Goal: Task Accomplishment & Management: Complete application form

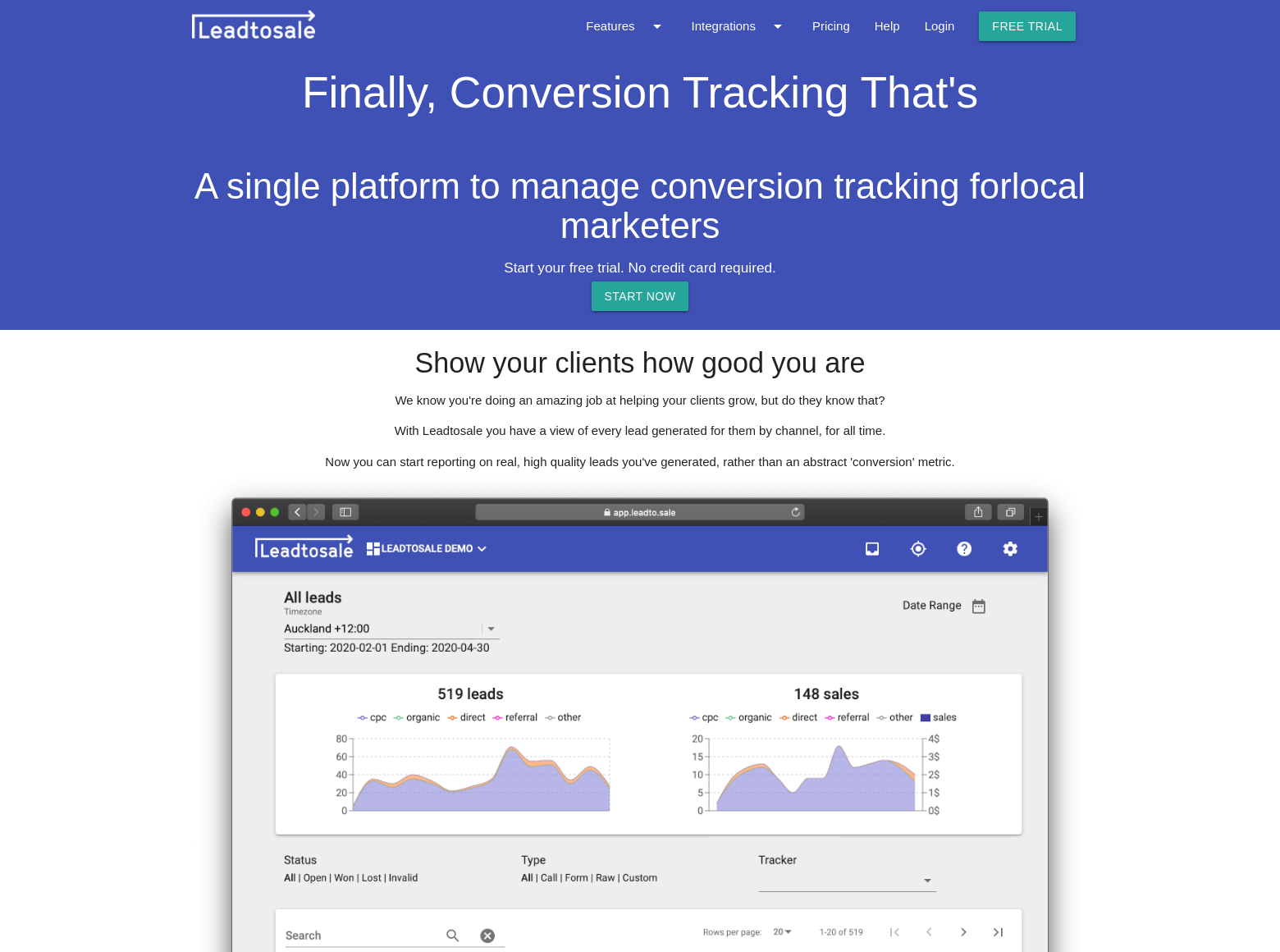
scroll to position [2048, 0]
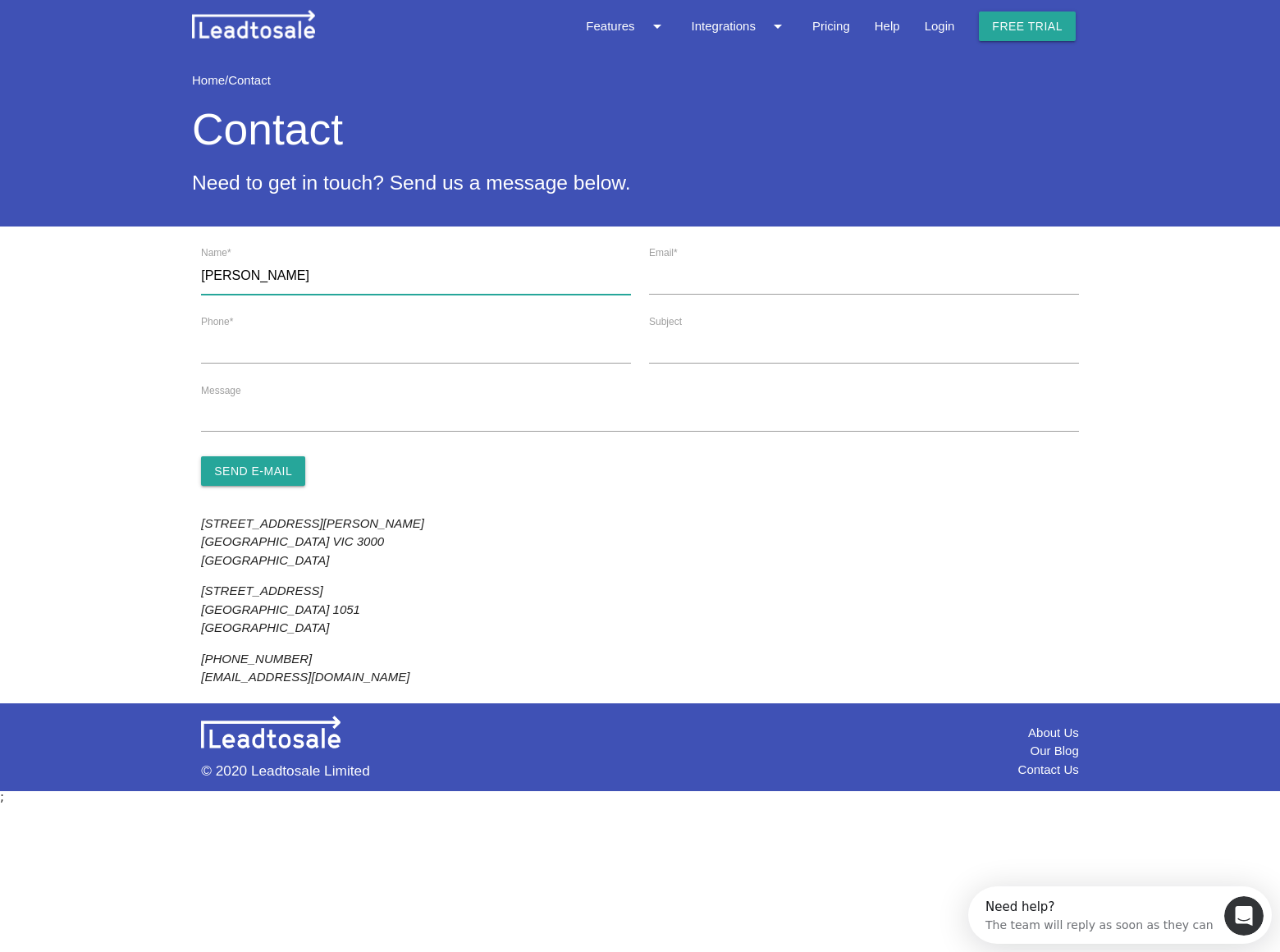
type input "[PERSON_NAME]"
type input "[EMAIL_ADDRESS][DOMAIN_NAME]"
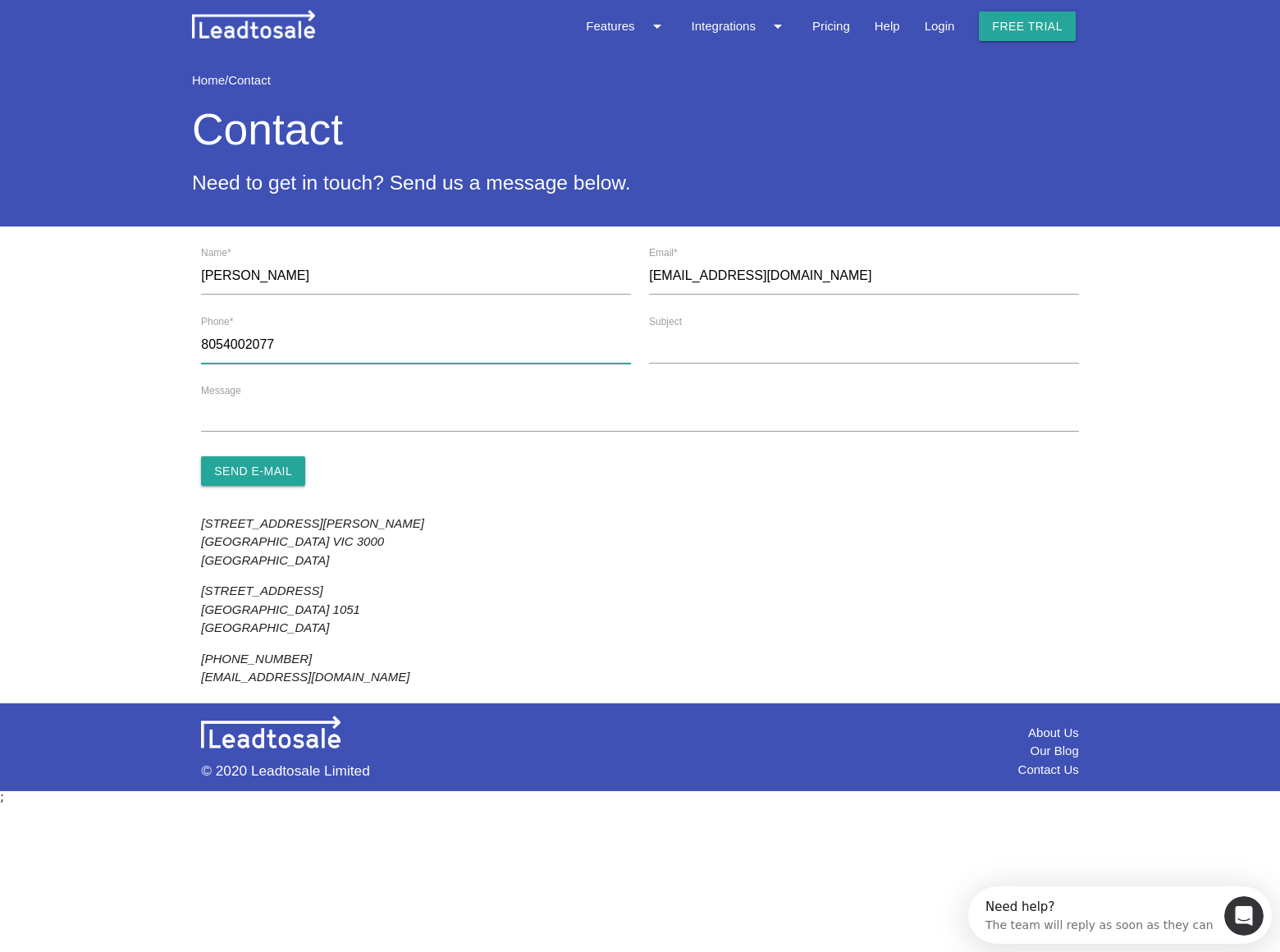
type input "8054002077"
type input "[DOMAIN_NAME]"
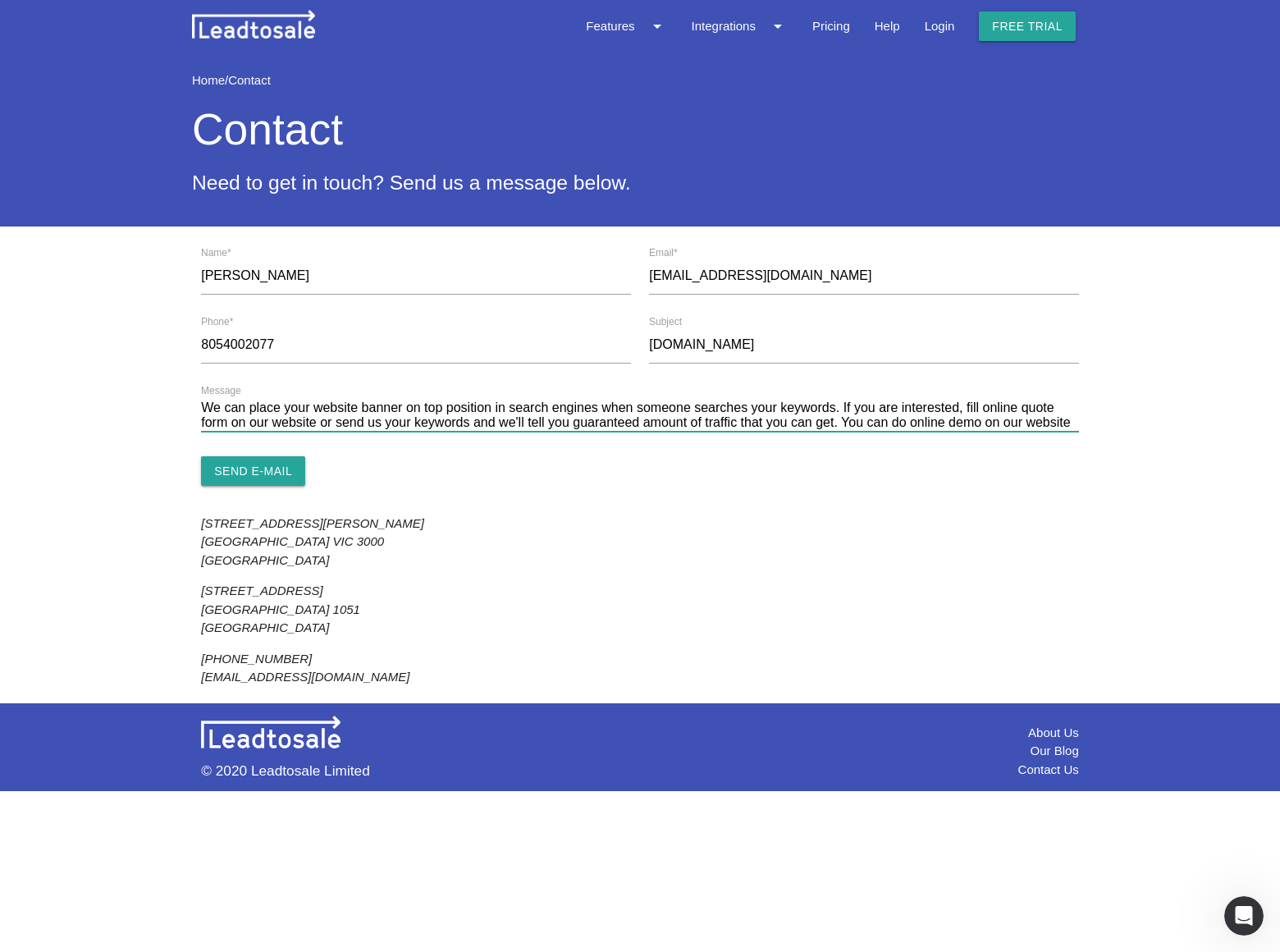
scroll to position [19, 0]
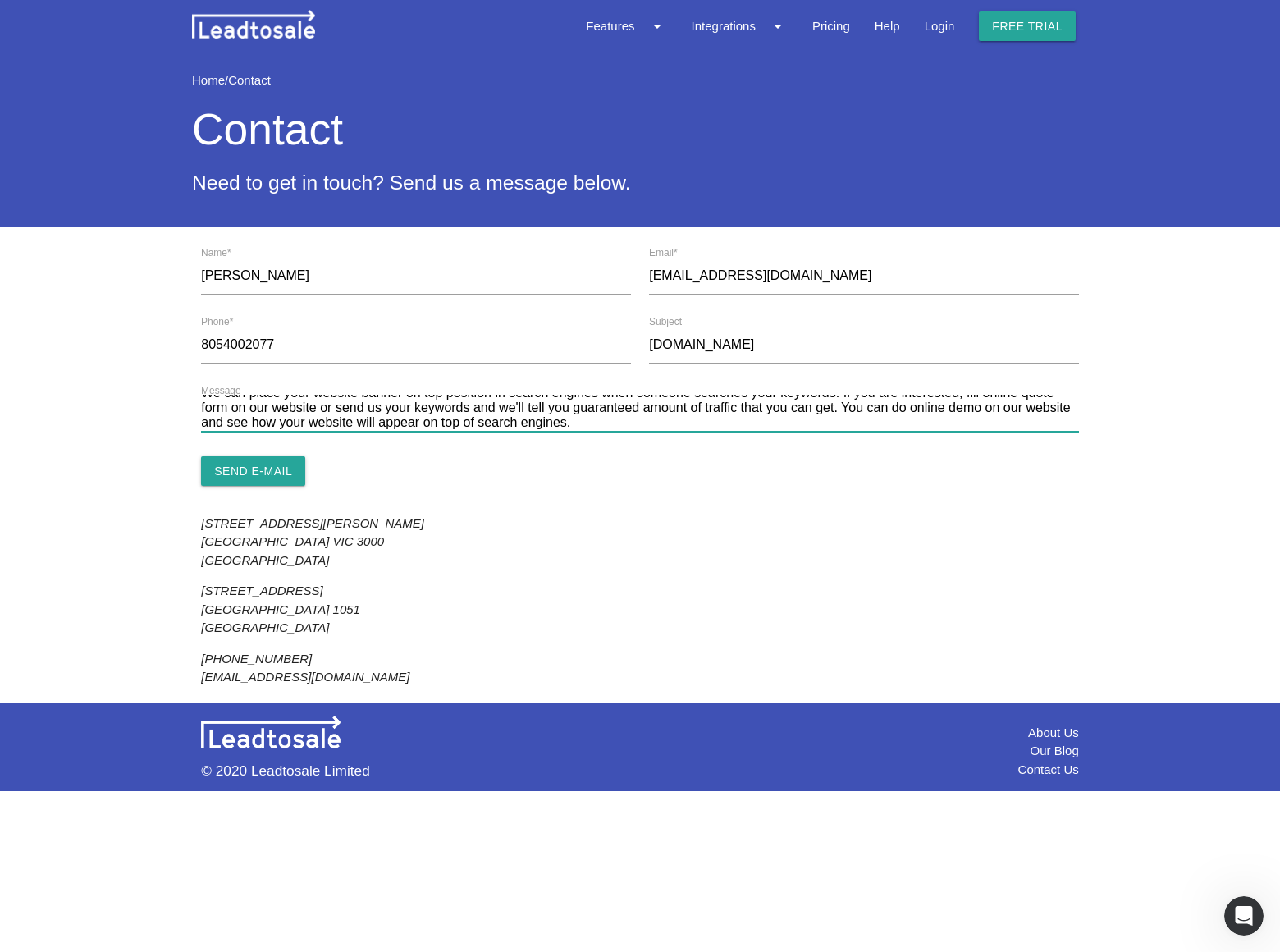
type textarea "We can place your website banner on top position in search engines when someone…"
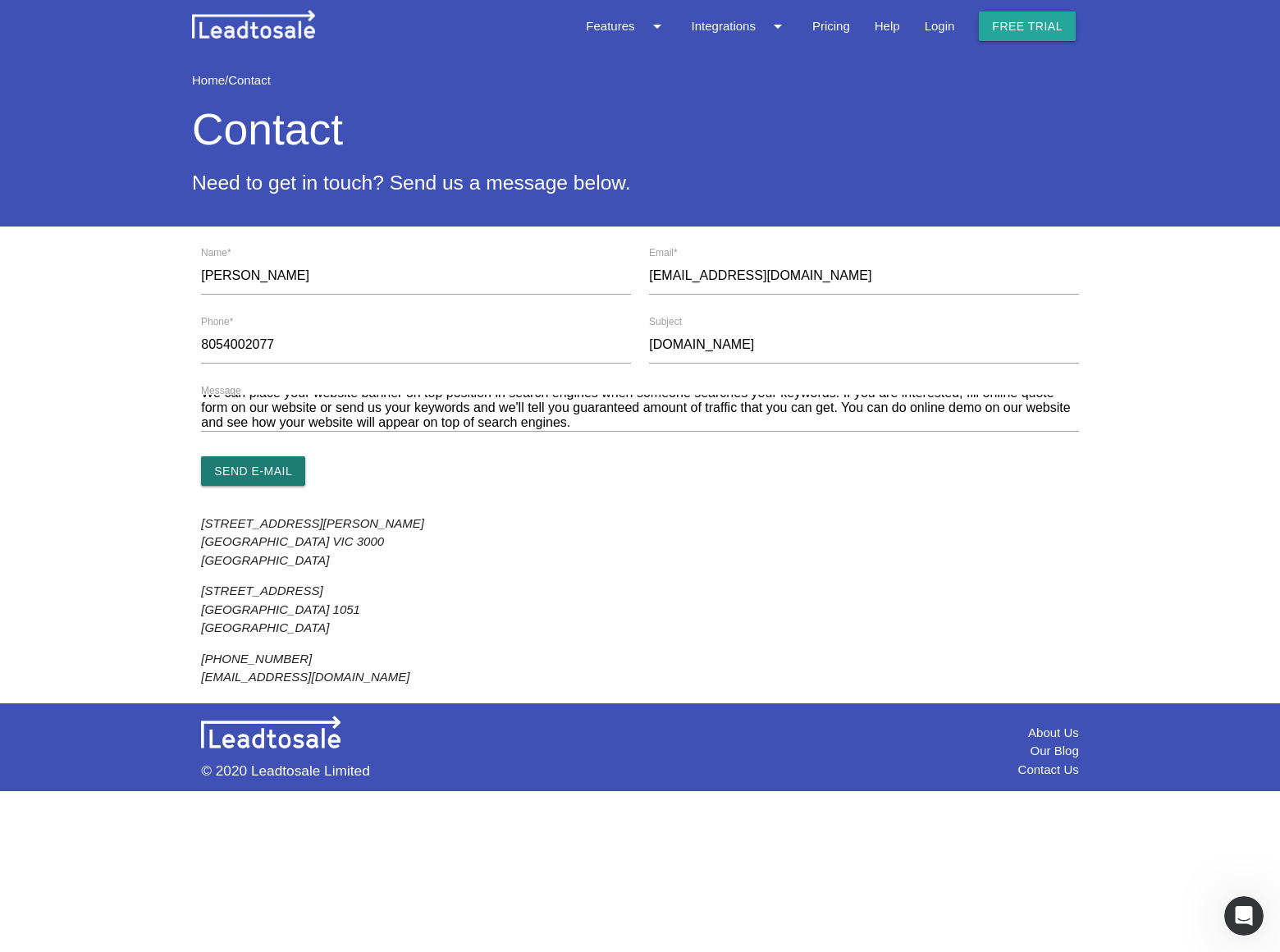
click at [250, 470] on input "Send e-mail" at bounding box center [252, 471] width 104 height 30
